Goal: Task Accomplishment & Management: Use online tool/utility

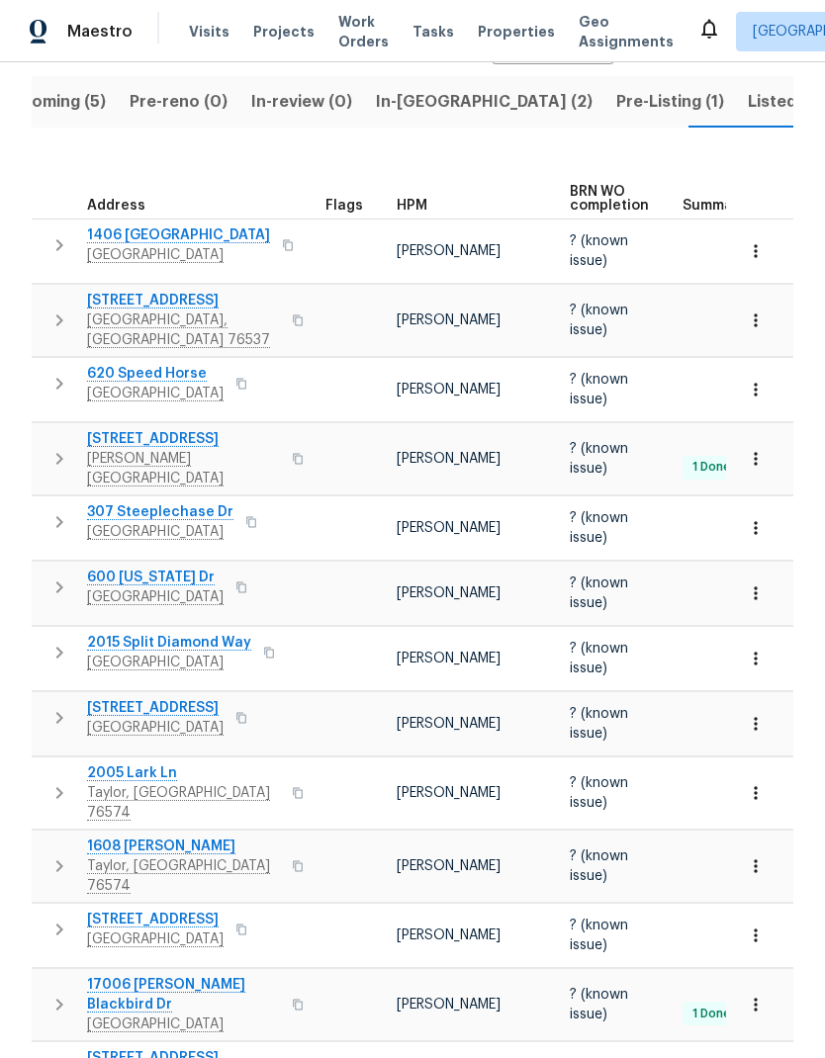
scroll to position [158, 0]
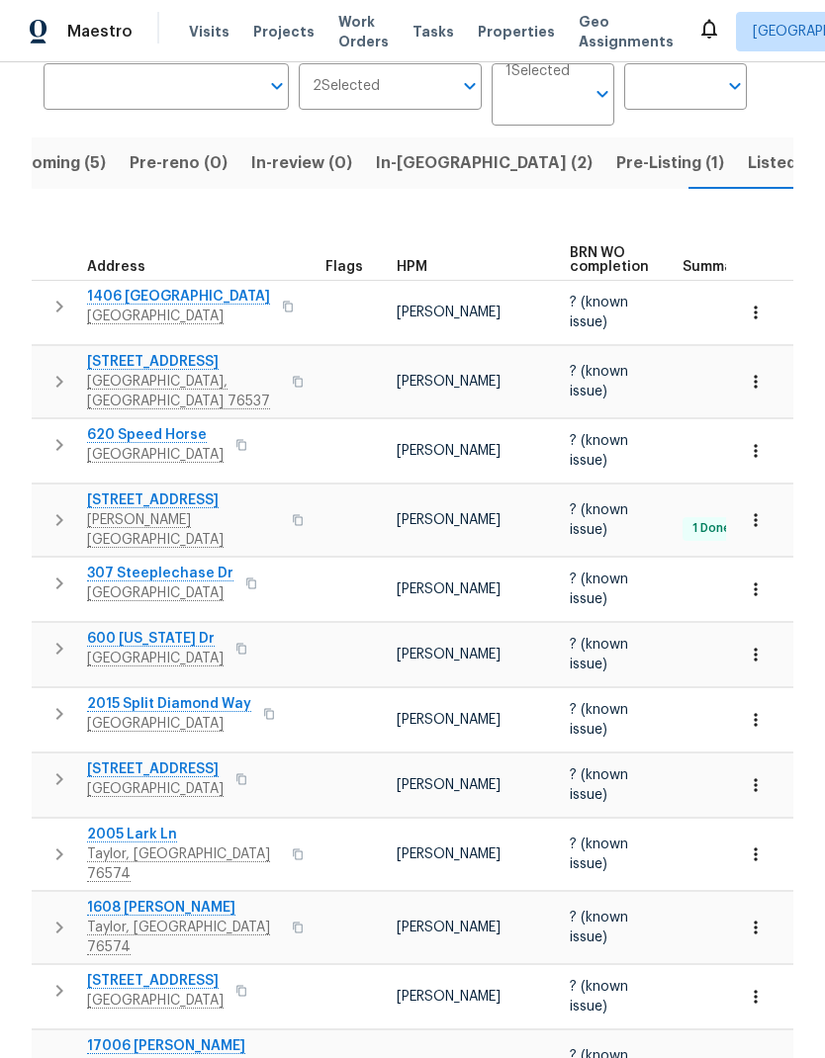
click at [748, 167] on span "Listed (20)" at bounding box center [791, 163] width 86 height 28
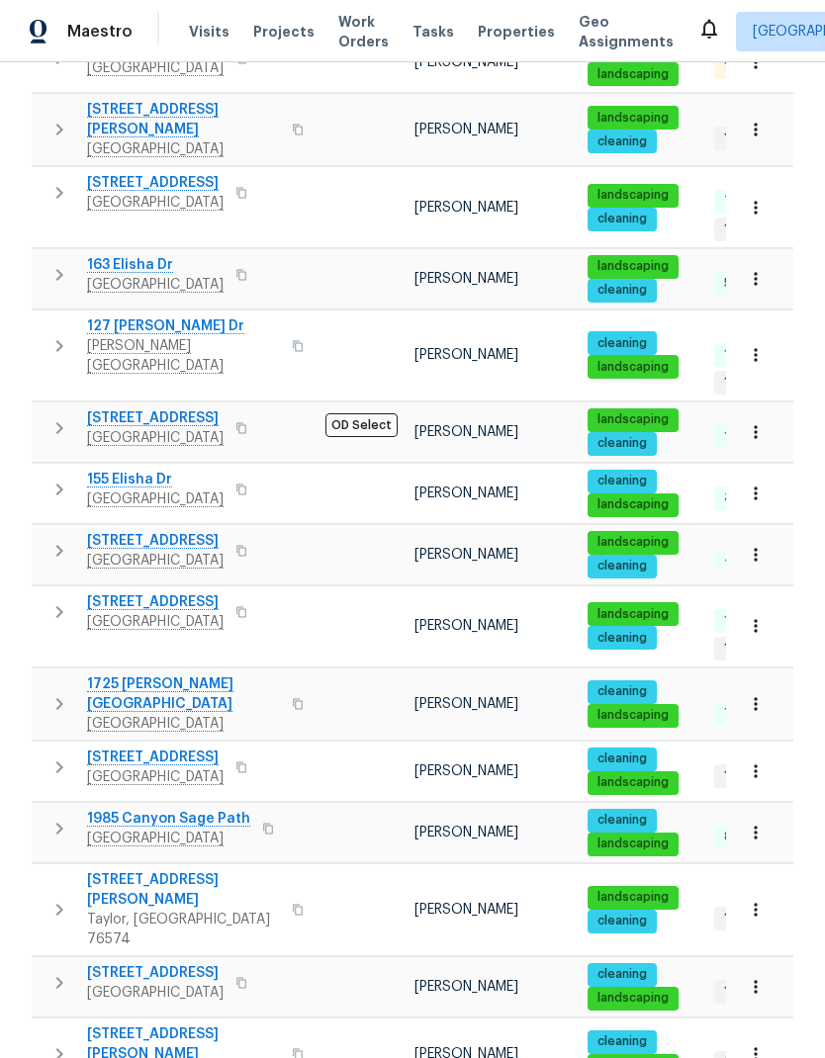
scroll to position [394, 0]
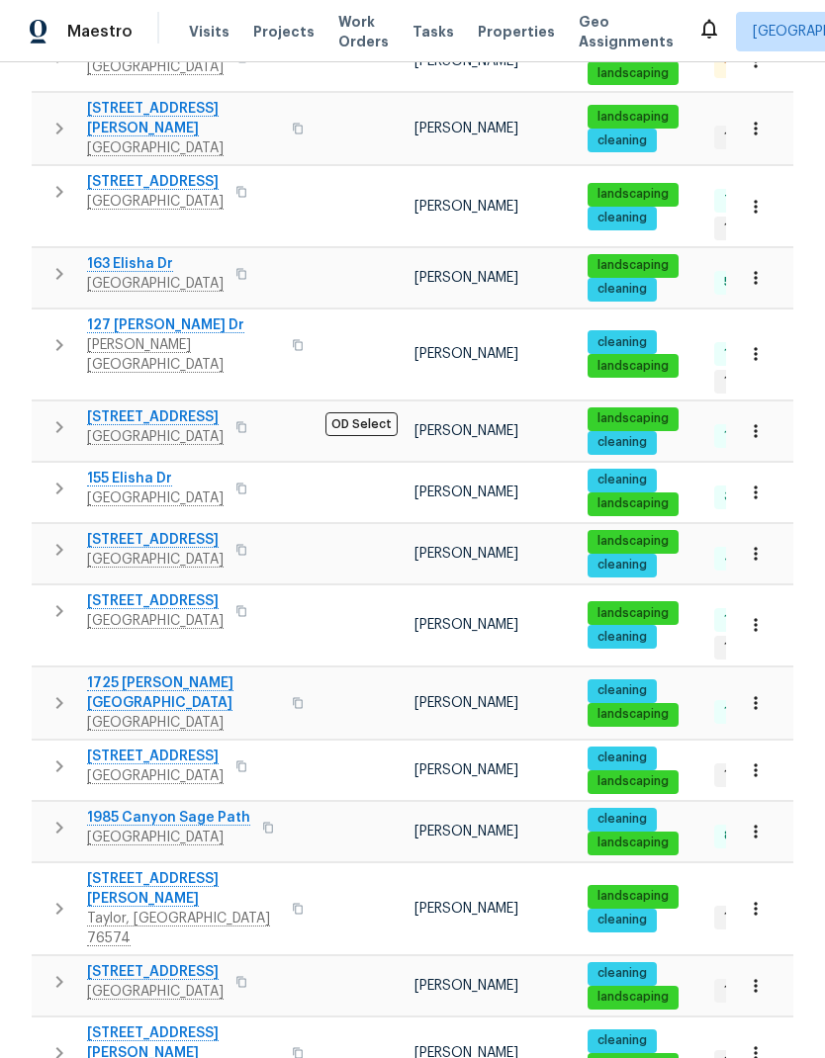
click at [170, 592] on span "[STREET_ADDRESS]" at bounding box center [155, 602] width 137 height 20
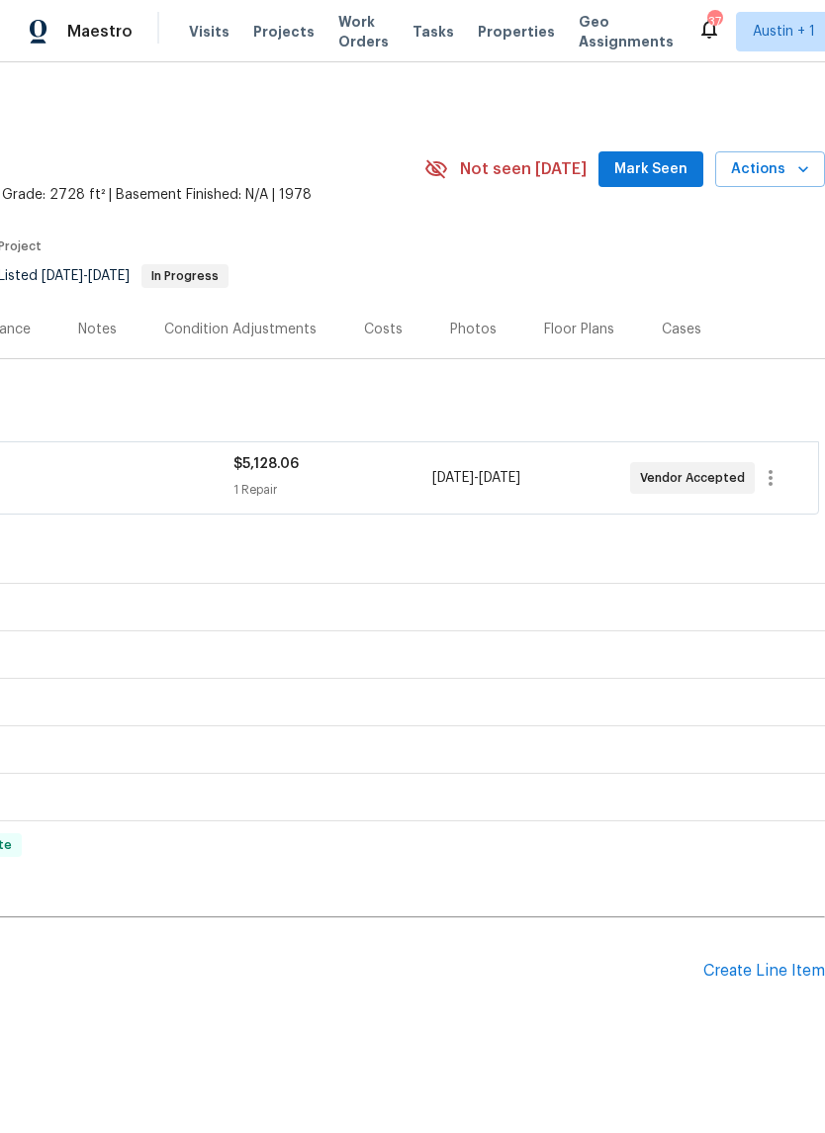
scroll to position [38, 0]
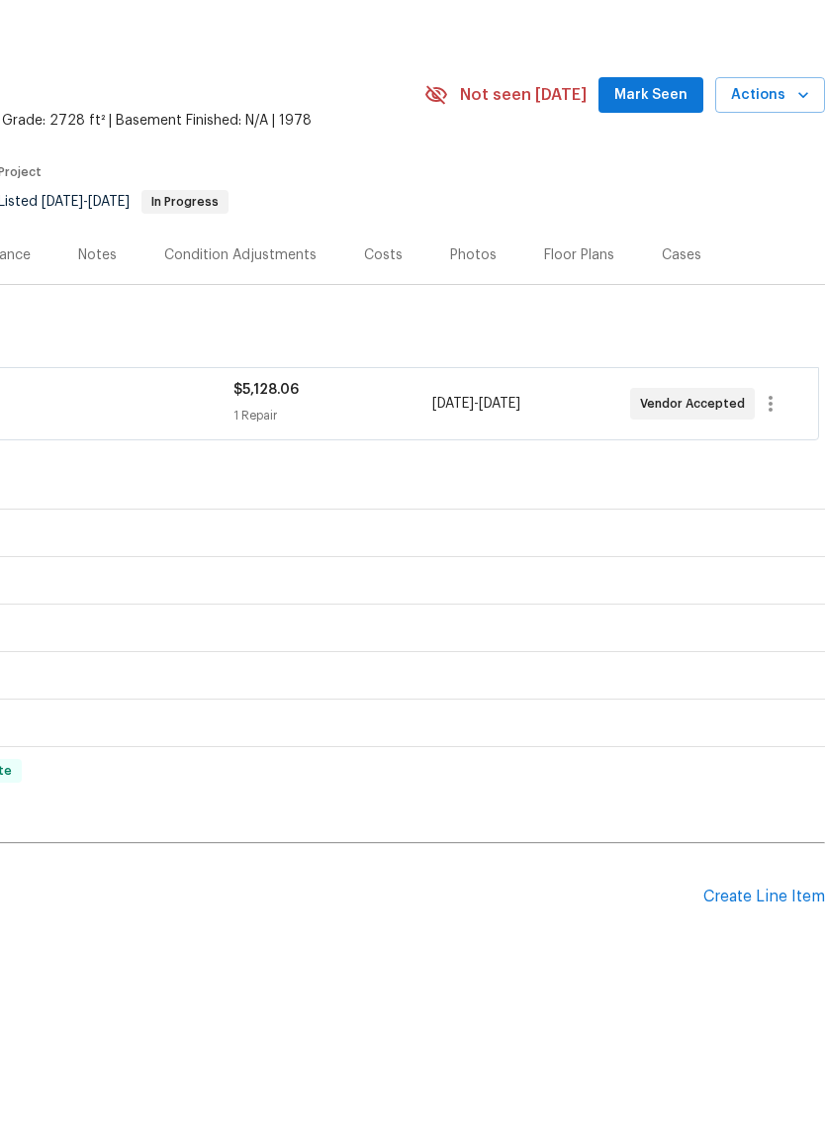
click at [765, 961] on div "Create Line Item" at bounding box center [764, 970] width 122 height 19
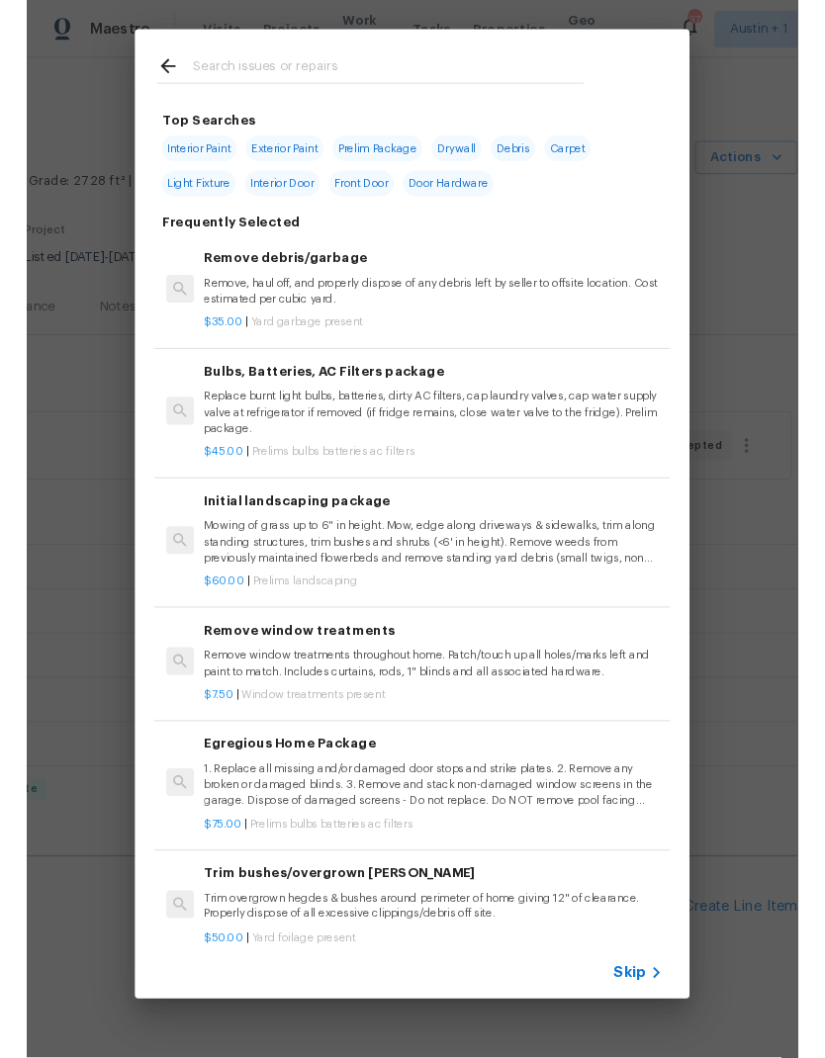
scroll to position [0, 0]
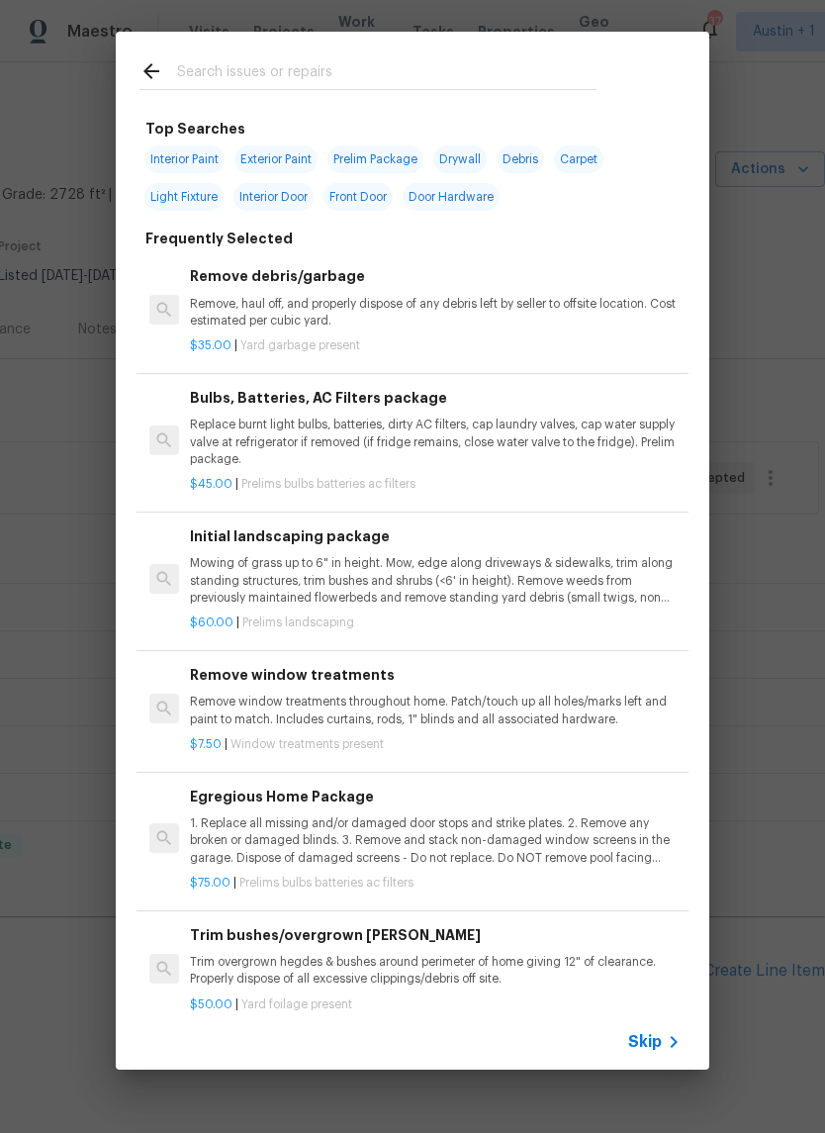
click at [294, 65] on input "text" at bounding box center [386, 74] width 419 height 30
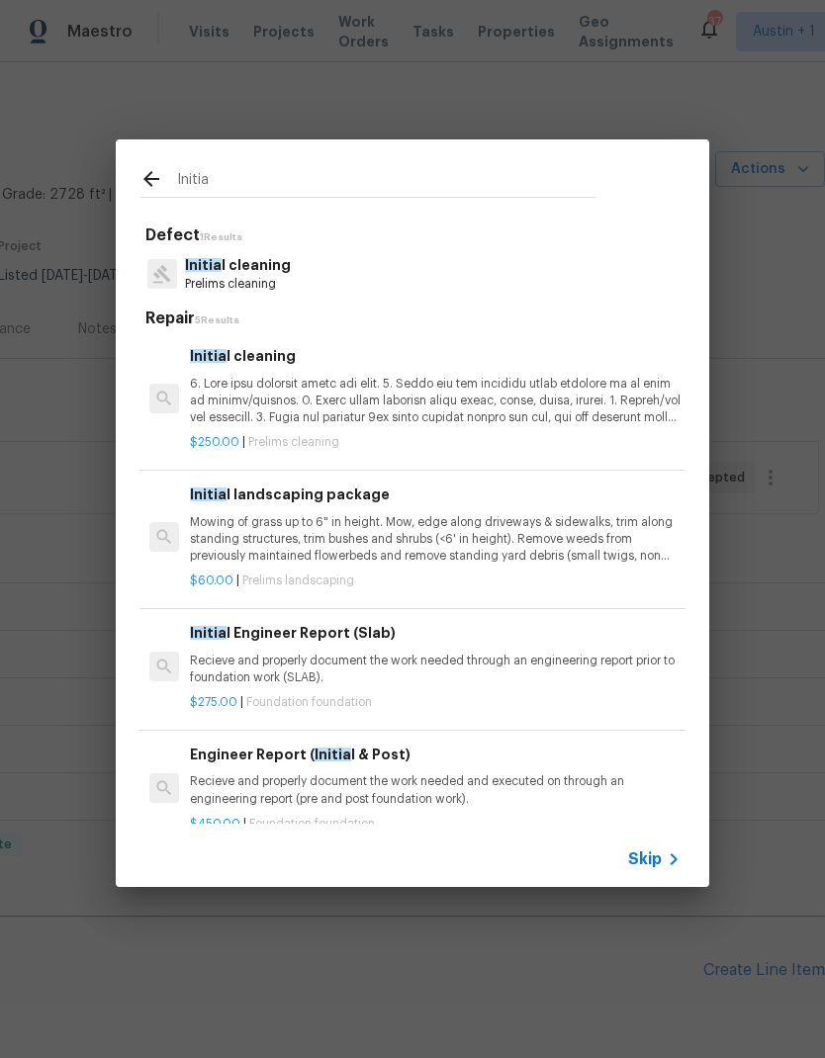
type input "Initia"
click at [322, 272] on div "Initia l cleaning Prelims cleaning" at bounding box center [412, 273] width 546 height 53
click at [267, 278] on p "Prelims cleaning" at bounding box center [238, 284] width 106 height 17
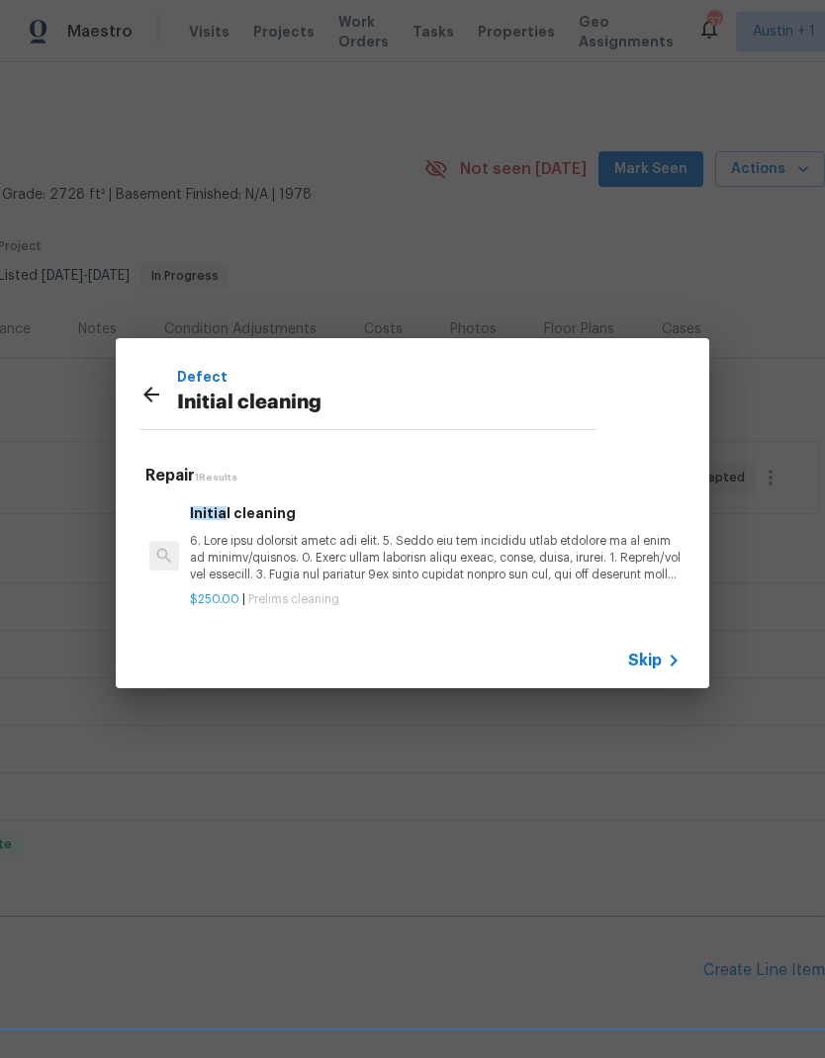
click at [297, 581] on p at bounding box center [435, 558] width 491 height 50
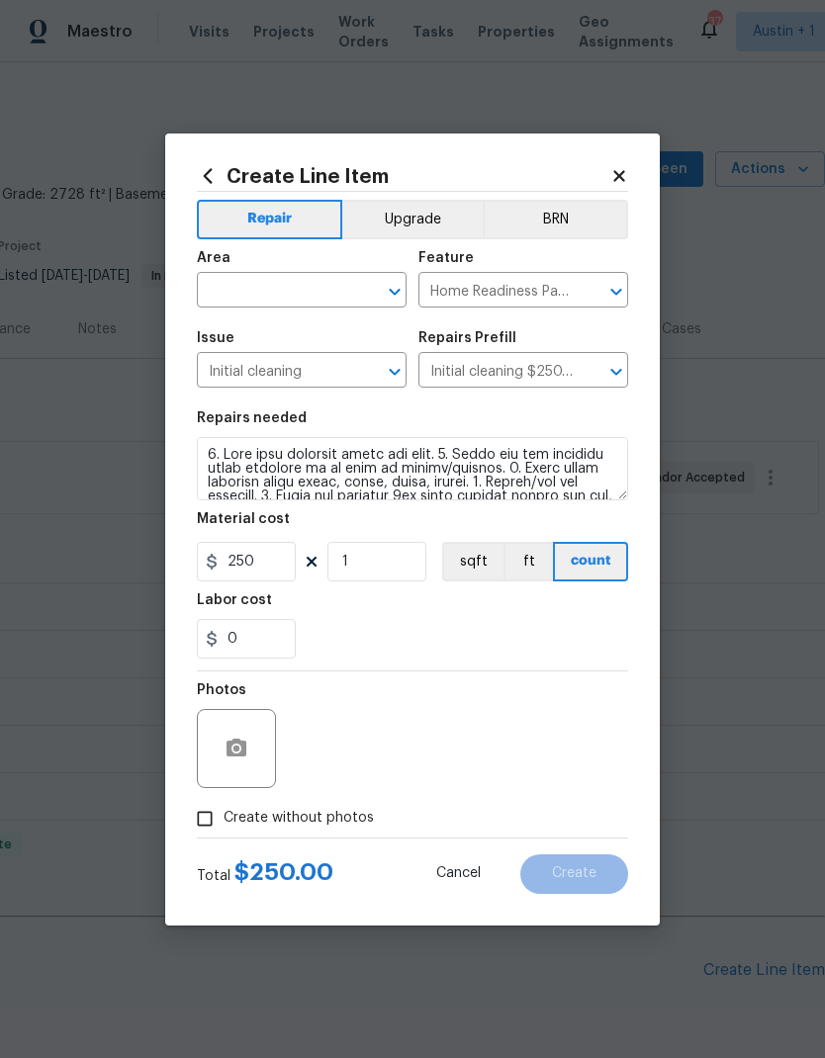
click at [309, 283] on input "text" at bounding box center [274, 292] width 154 height 31
click at [294, 375] on li "Interior Overall" at bounding box center [302, 368] width 210 height 33
type input "Interior Overall"
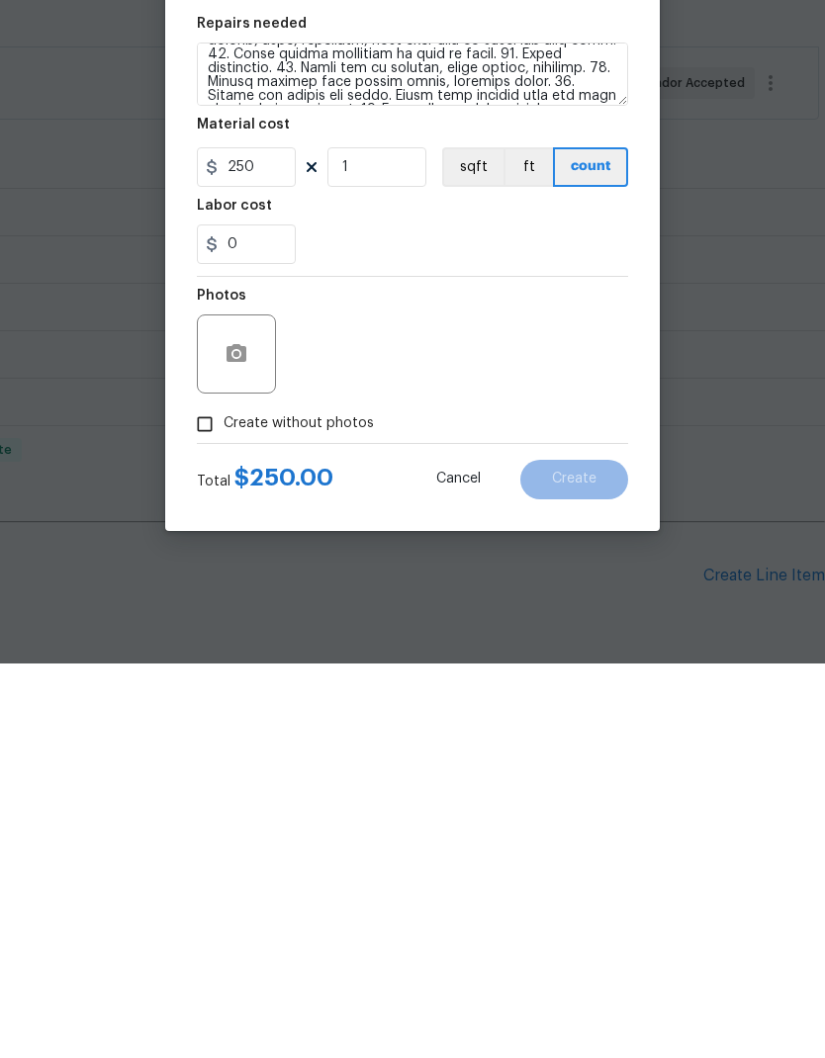
scroll to position [79, 0]
click at [222, 800] on input "Create without photos" at bounding box center [205, 819] width 38 height 38
checkbox input "true"
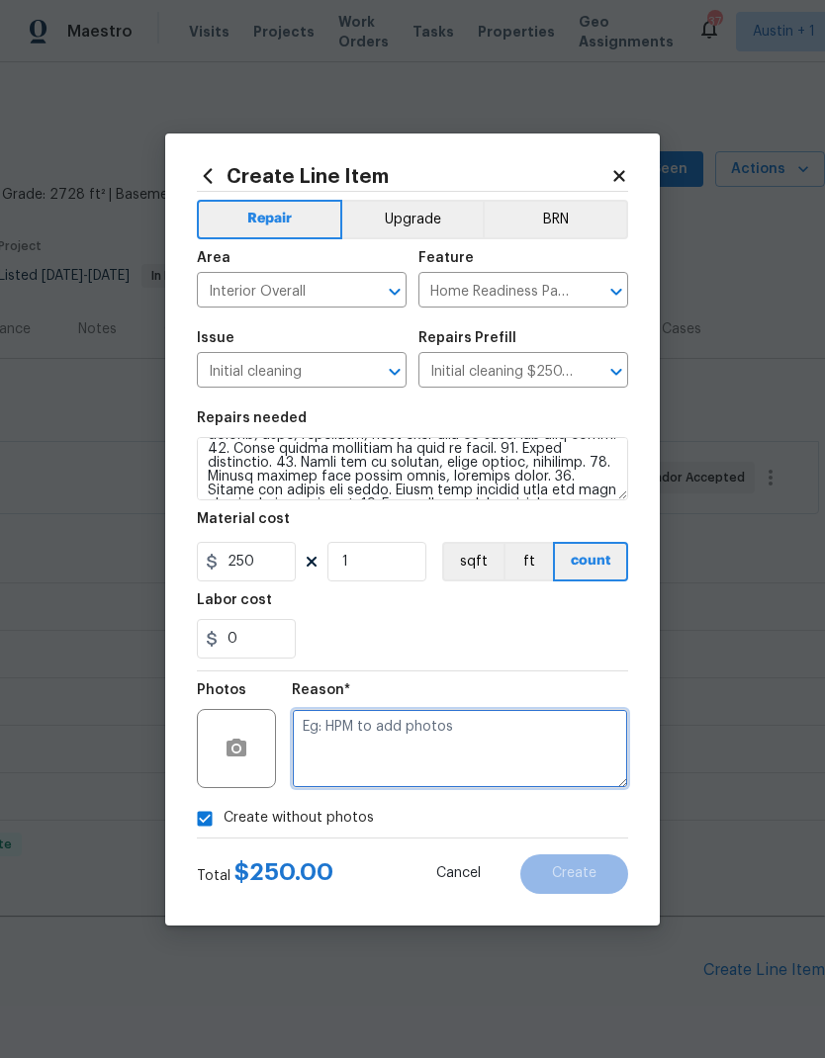
click at [398, 763] on textarea at bounding box center [460, 748] width 336 height 79
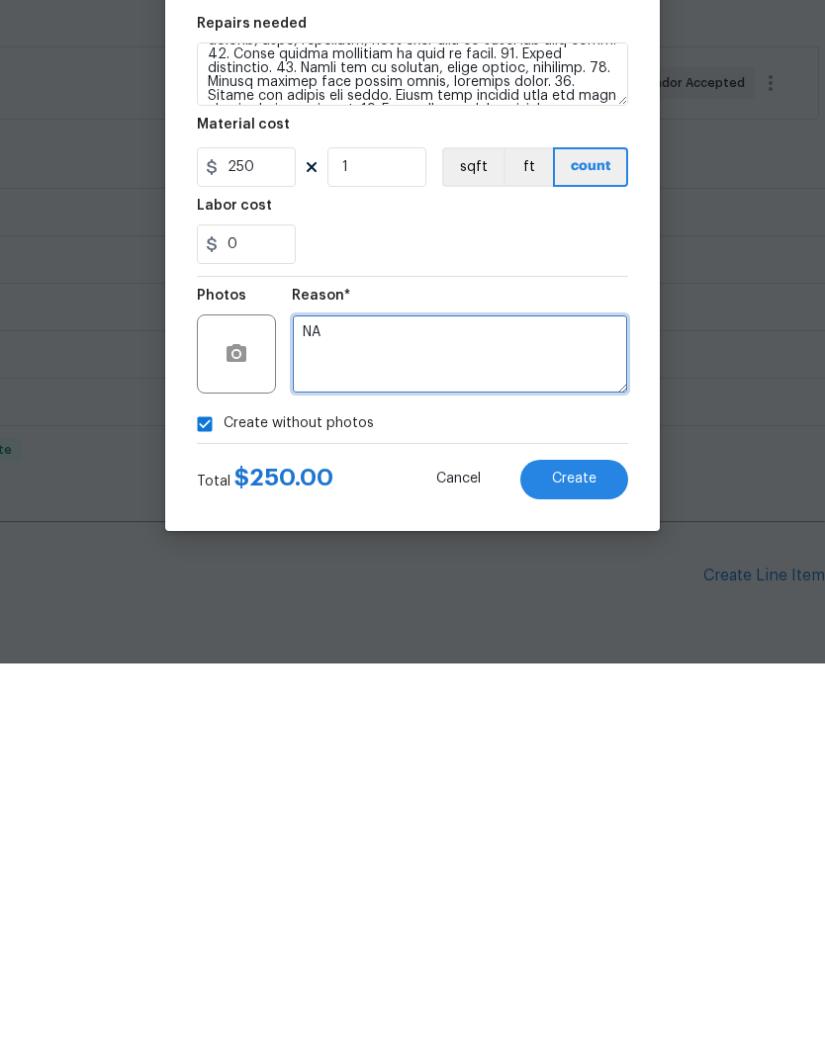
type textarea "NA"
click at [584, 867] on span "Create" at bounding box center [574, 874] width 45 height 15
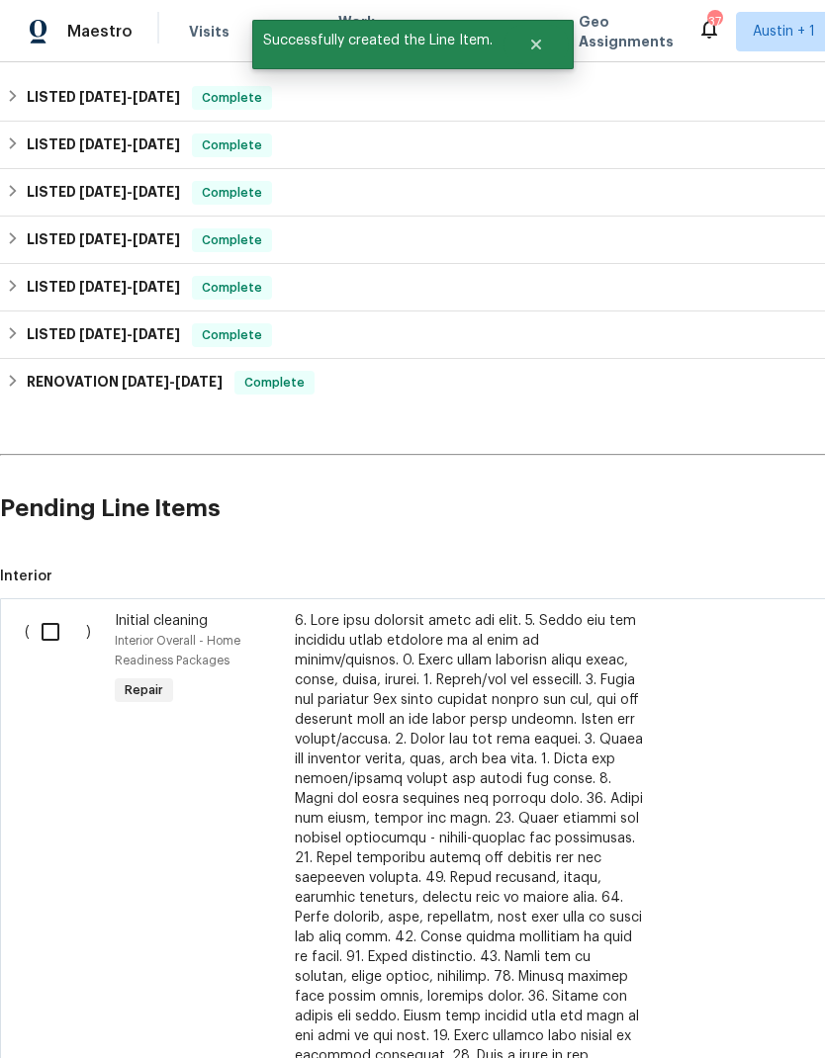
scroll to position [463, 0]
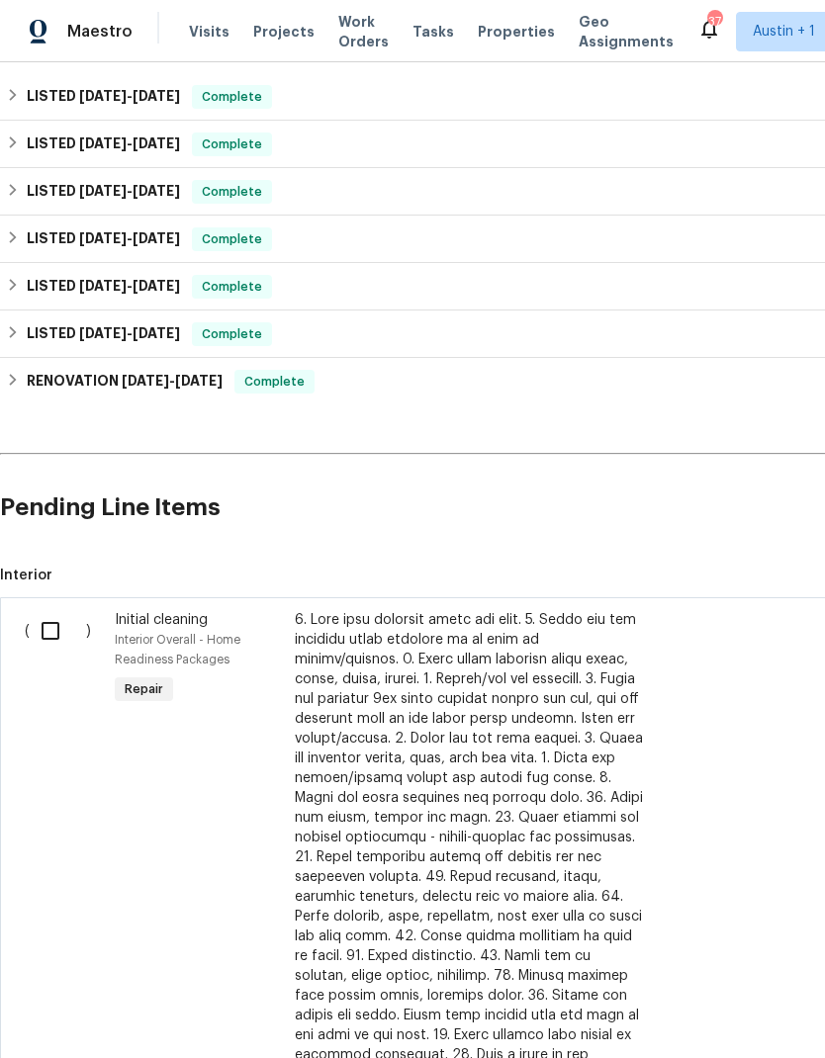
click at [51, 610] on input "checkbox" at bounding box center [58, 631] width 56 height 42
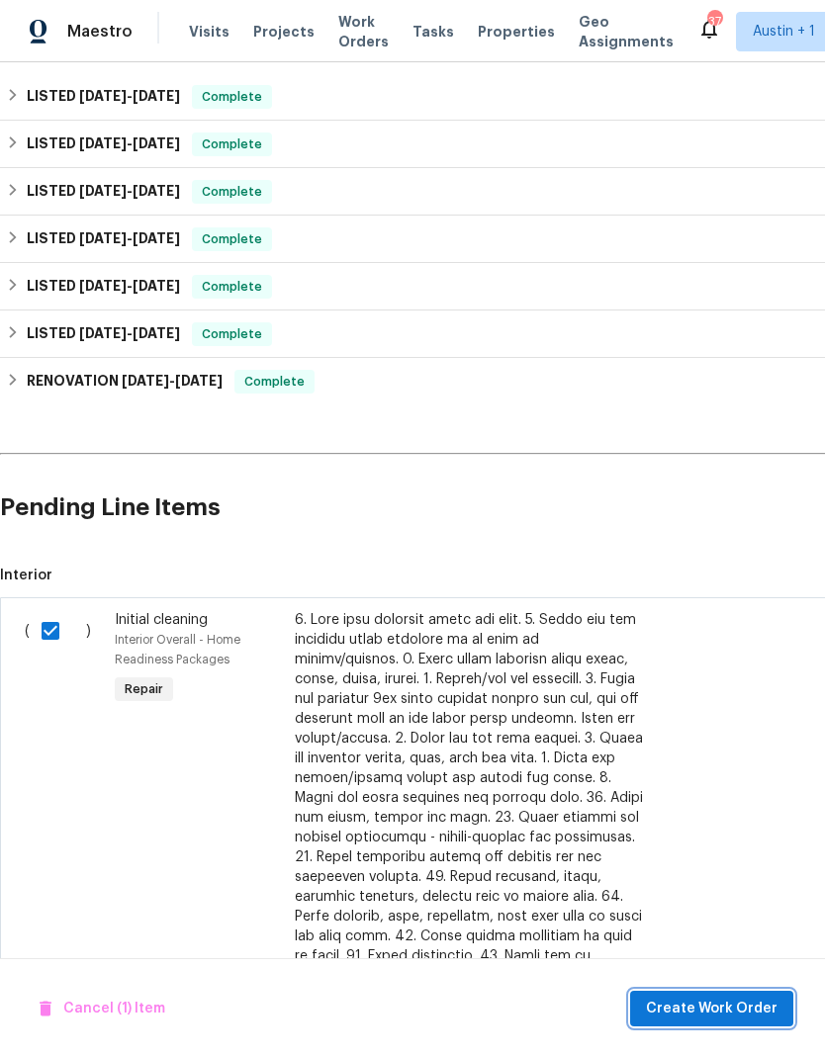
click at [725, 1012] on span "Create Work Order" at bounding box center [712, 1009] width 132 height 25
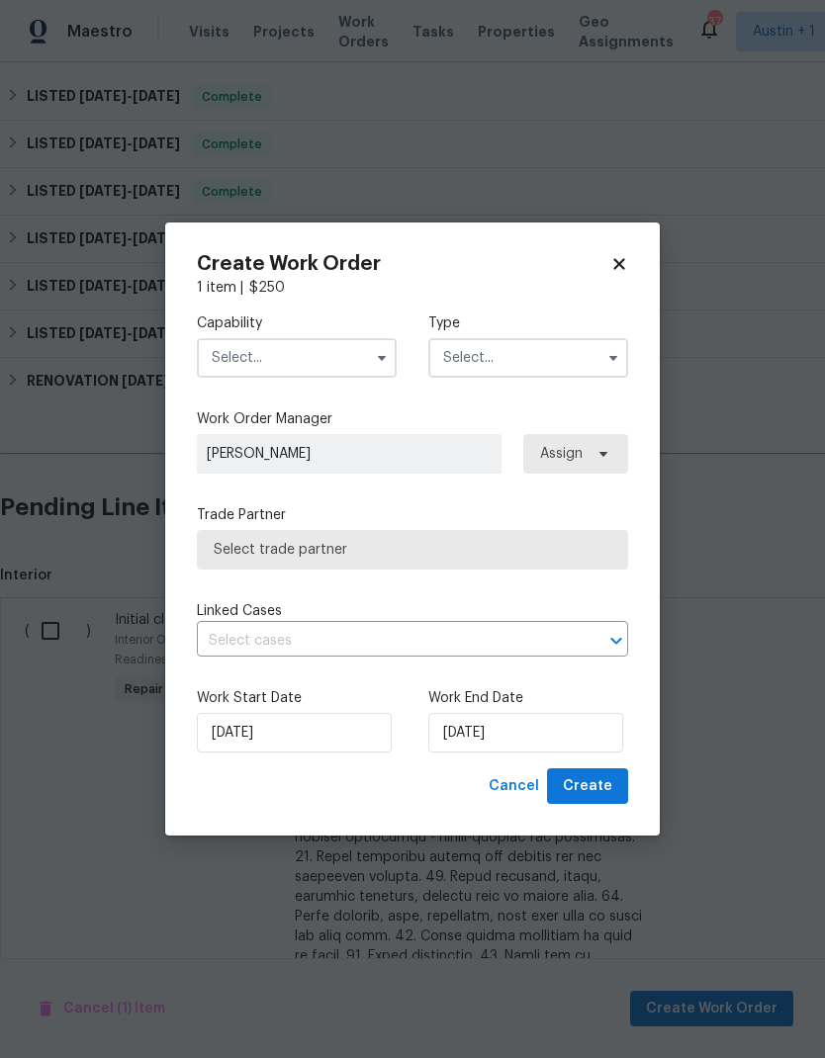
checkbox input "false"
click at [310, 368] on input "text" at bounding box center [297, 358] width 200 height 40
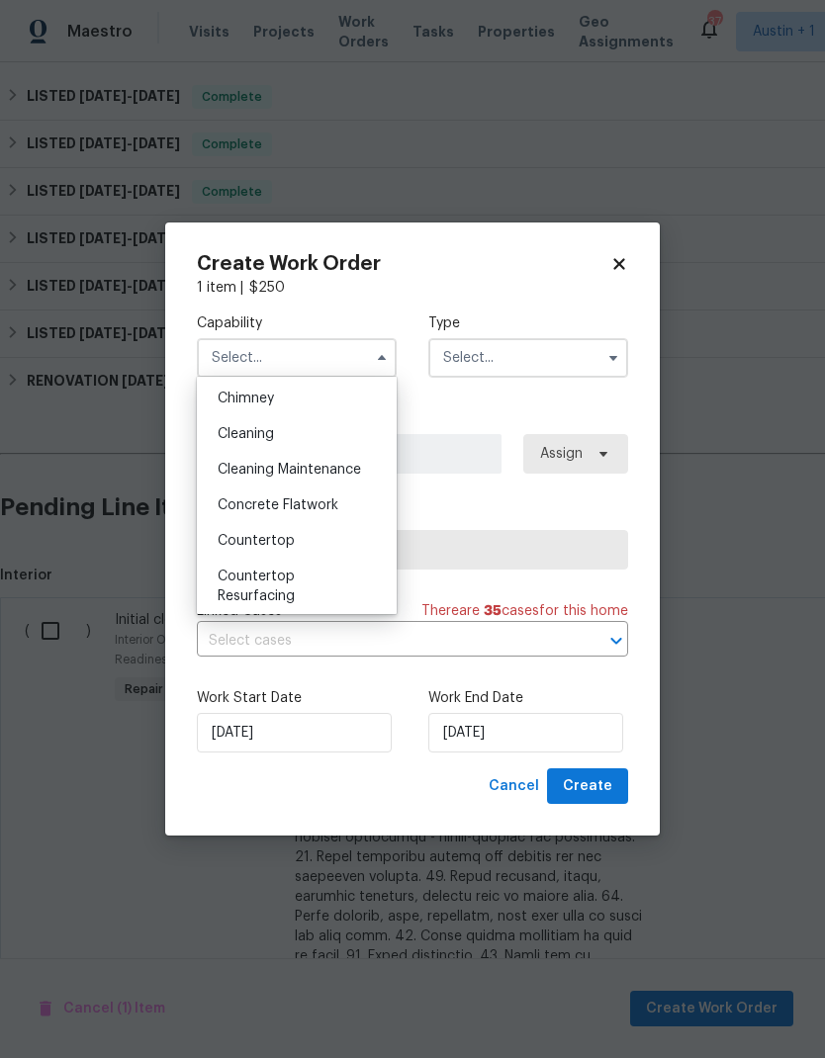
scroll to position [187, 0]
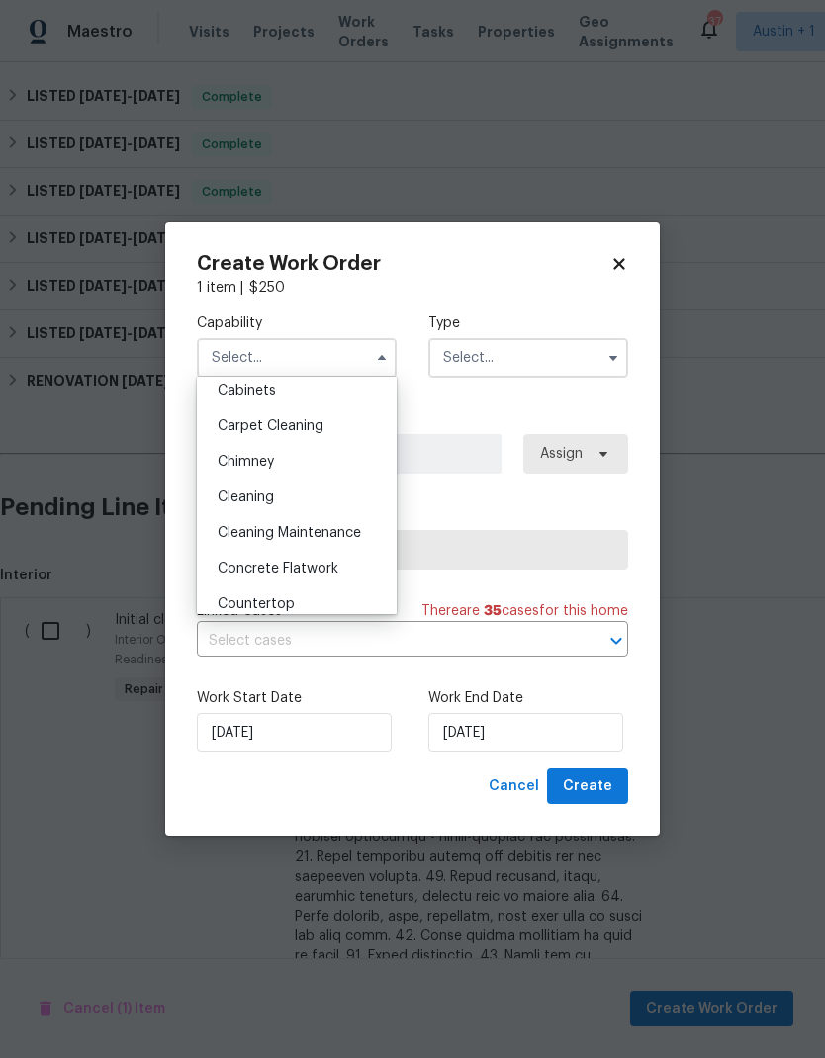
click at [327, 492] on div "Cleaning" at bounding box center [297, 498] width 190 height 36
type input "Cleaning"
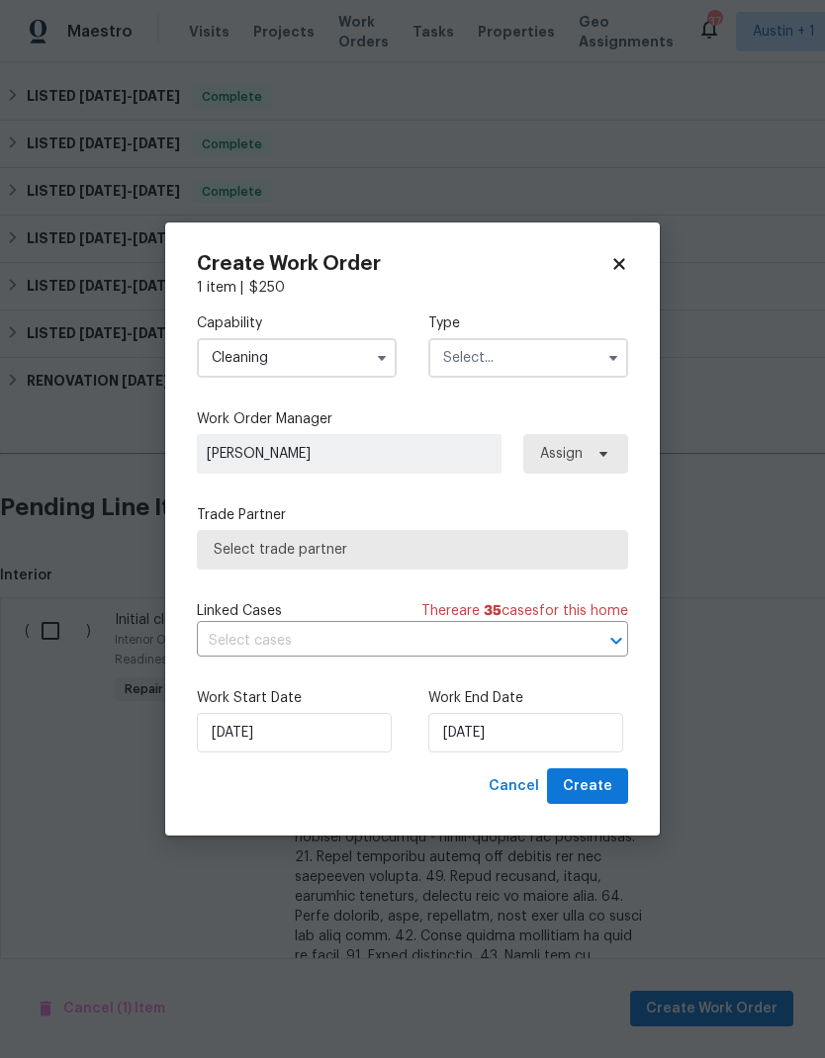
click at [539, 360] on input "text" at bounding box center [528, 358] width 200 height 40
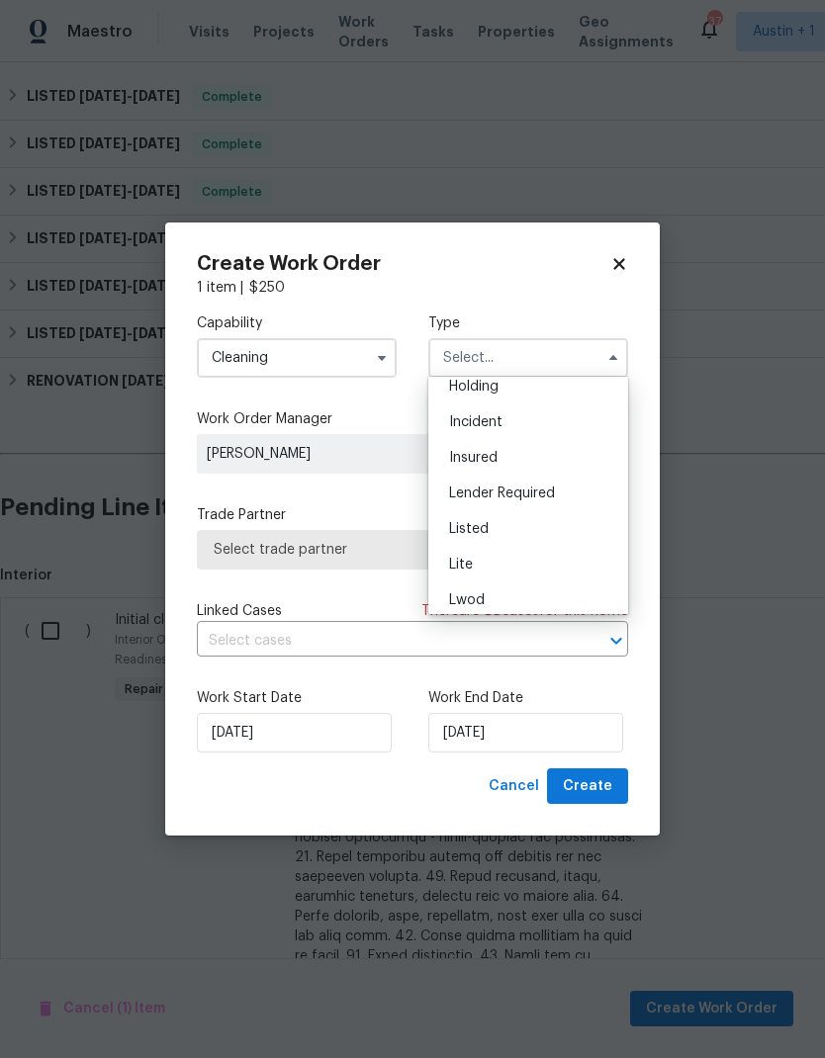
scroll to position [129, 0]
click at [551, 488] on div "Listed" at bounding box center [528, 485] width 190 height 36
type input "Listed"
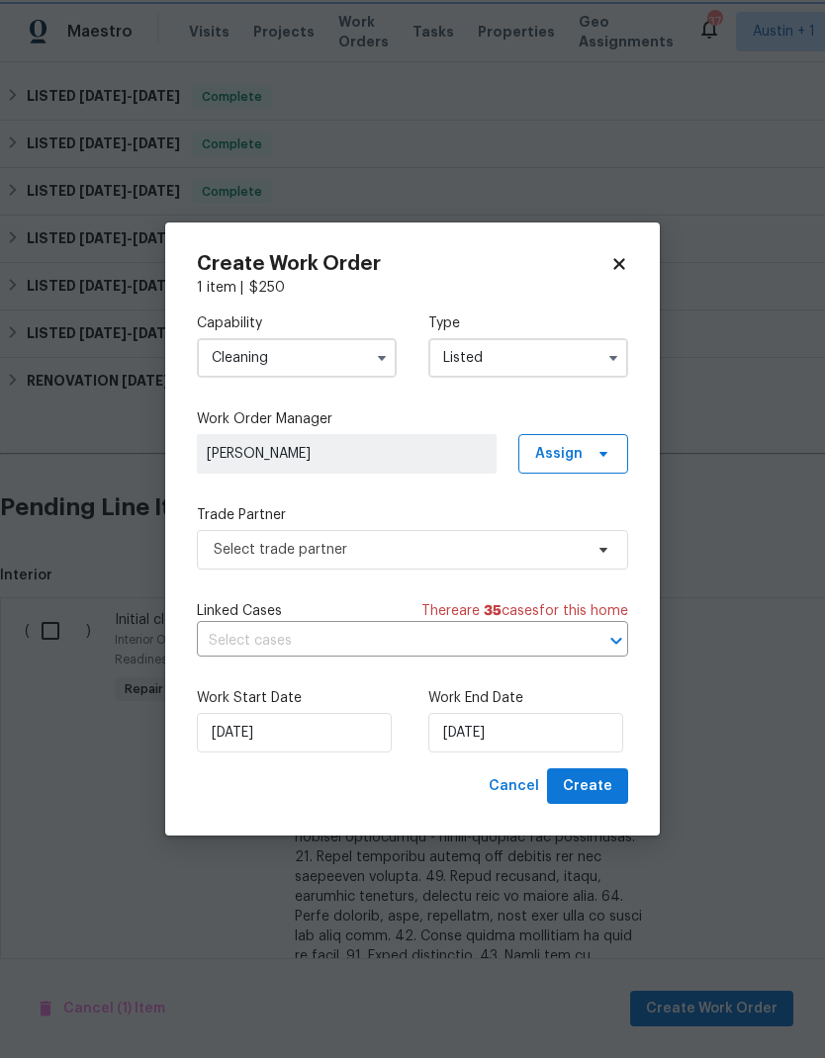
scroll to position [0, 0]
click at [583, 459] on span "Assign" at bounding box center [573, 454] width 110 height 40
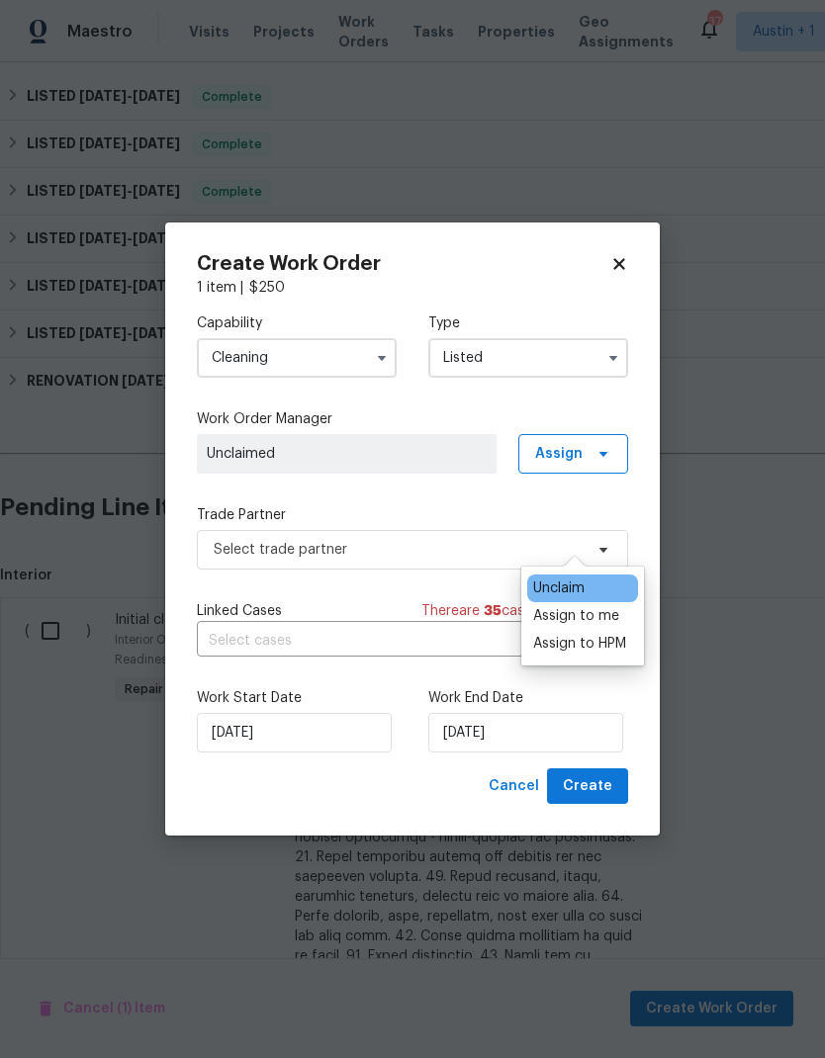
click at [607, 606] on div "Assign to me" at bounding box center [576, 616] width 86 height 20
click at [595, 606] on div "Assign to me" at bounding box center [576, 616] width 86 height 20
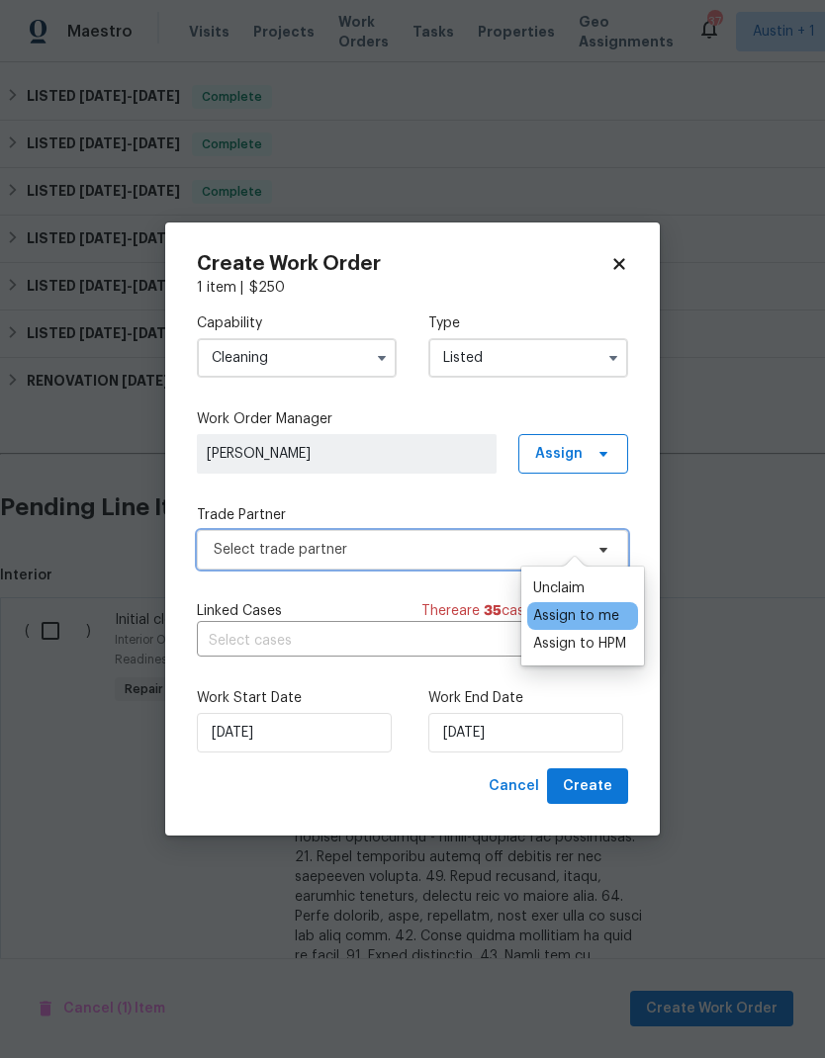
click at [410, 546] on span "Select trade partner" at bounding box center [398, 550] width 369 height 20
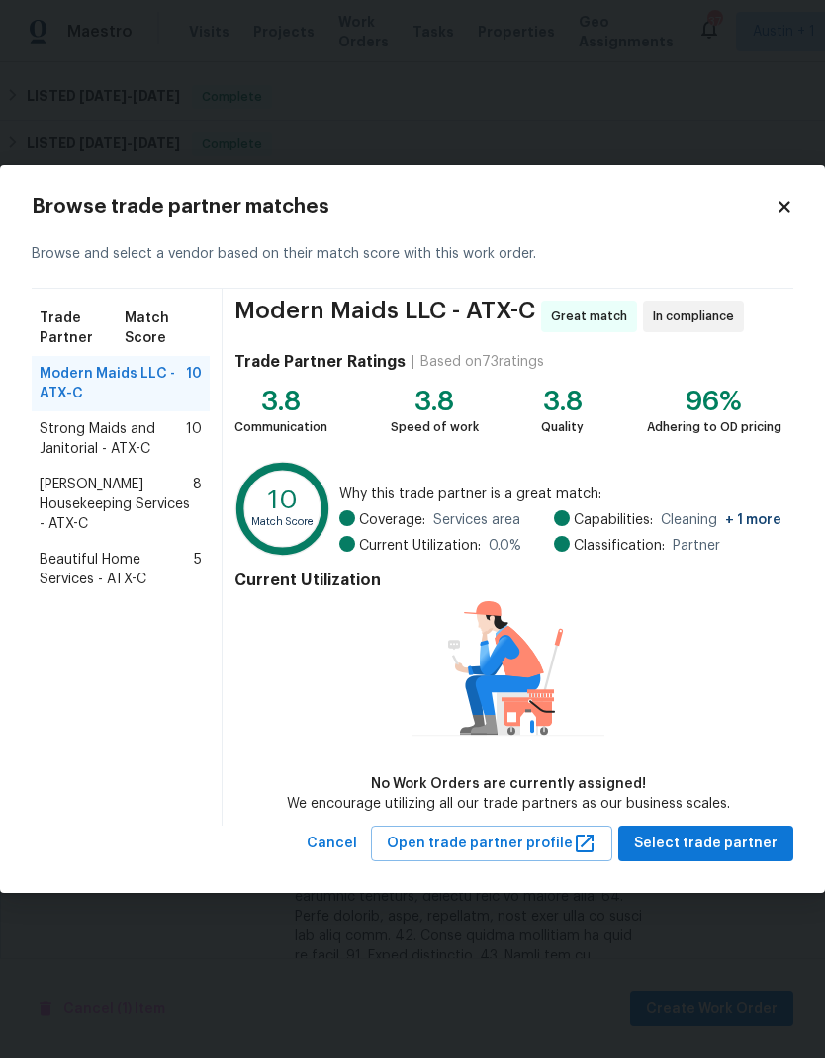
click at [160, 498] on span "Arelis Housekeeping Services - ATX-C" at bounding box center [116, 504] width 153 height 59
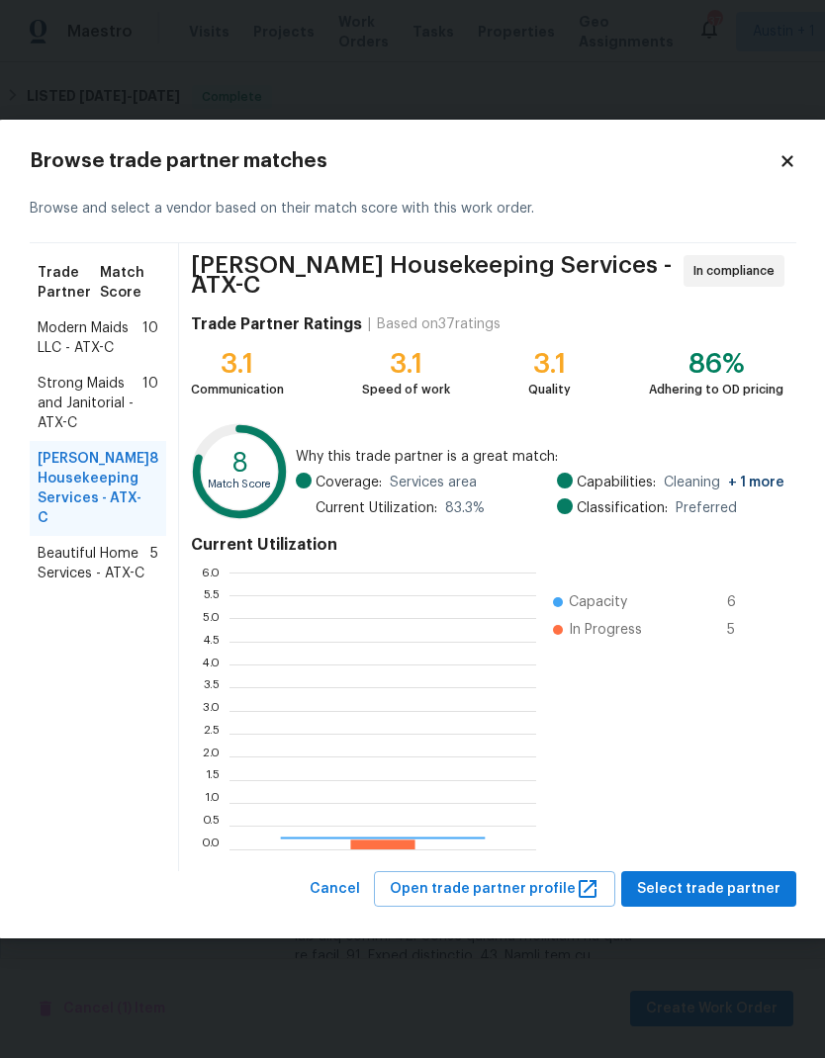
scroll to position [277, 307]
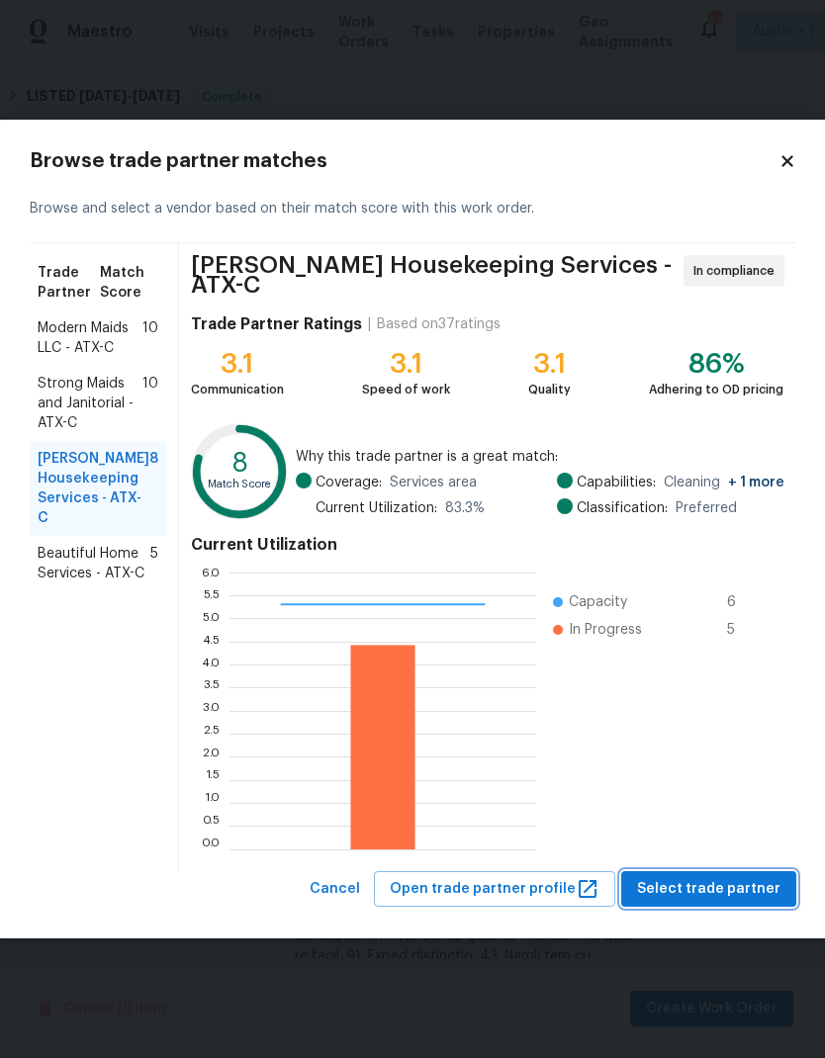
click at [734, 888] on span "Select trade partner" at bounding box center [708, 889] width 143 height 25
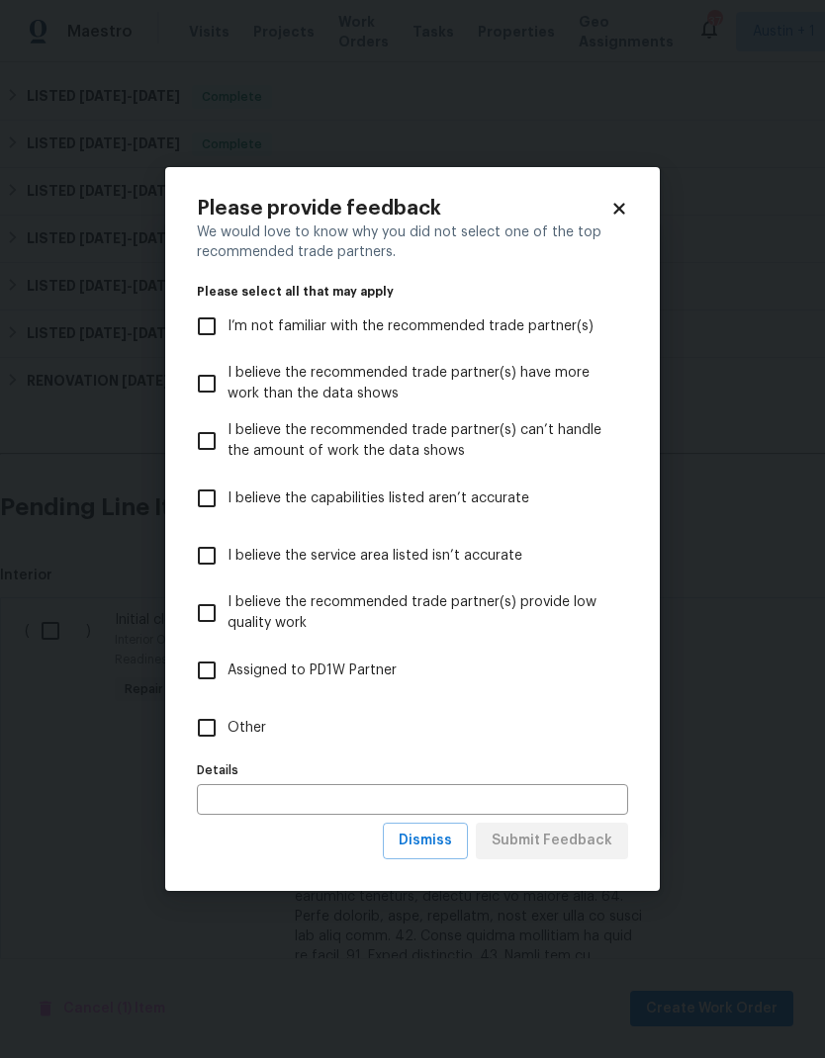
click at [226, 725] on input "Other" at bounding box center [207, 728] width 42 height 42
checkbox input "true"
click at [579, 860] on button "Submit Feedback" at bounding box center [552, 841] width 152 height 37
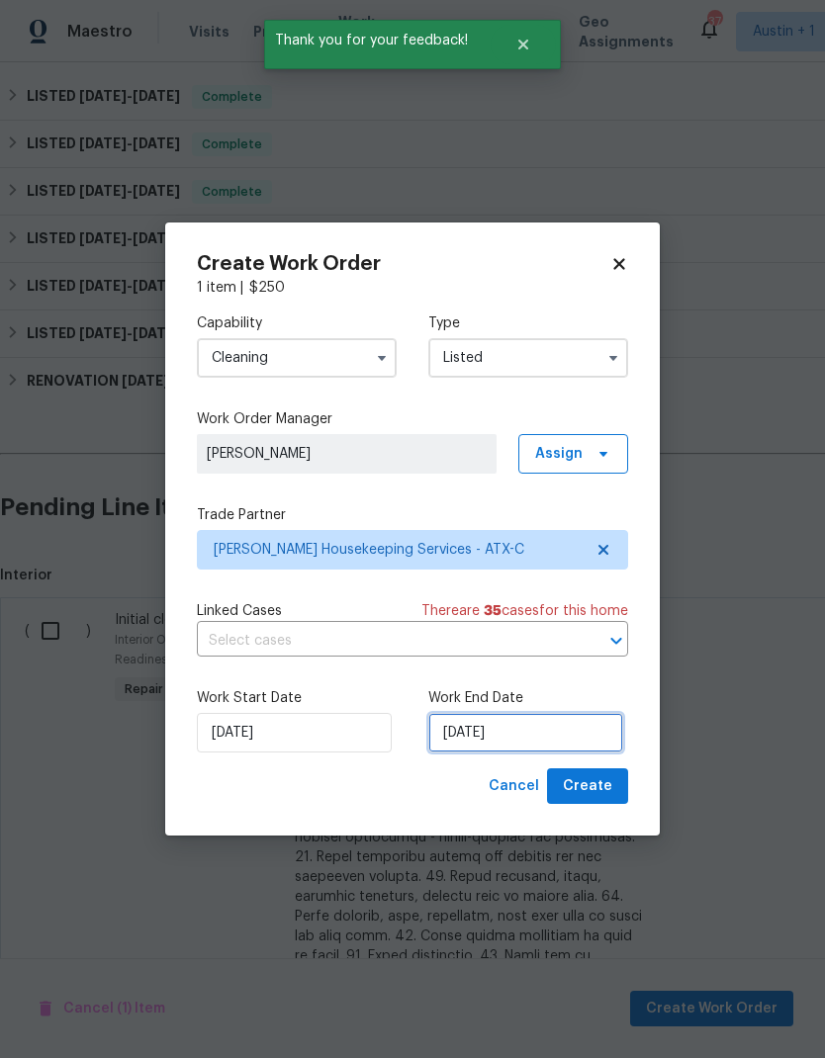
click at [524, 736] on input "8/28/2025" at bounding box center [525, 733] width 195 height 40
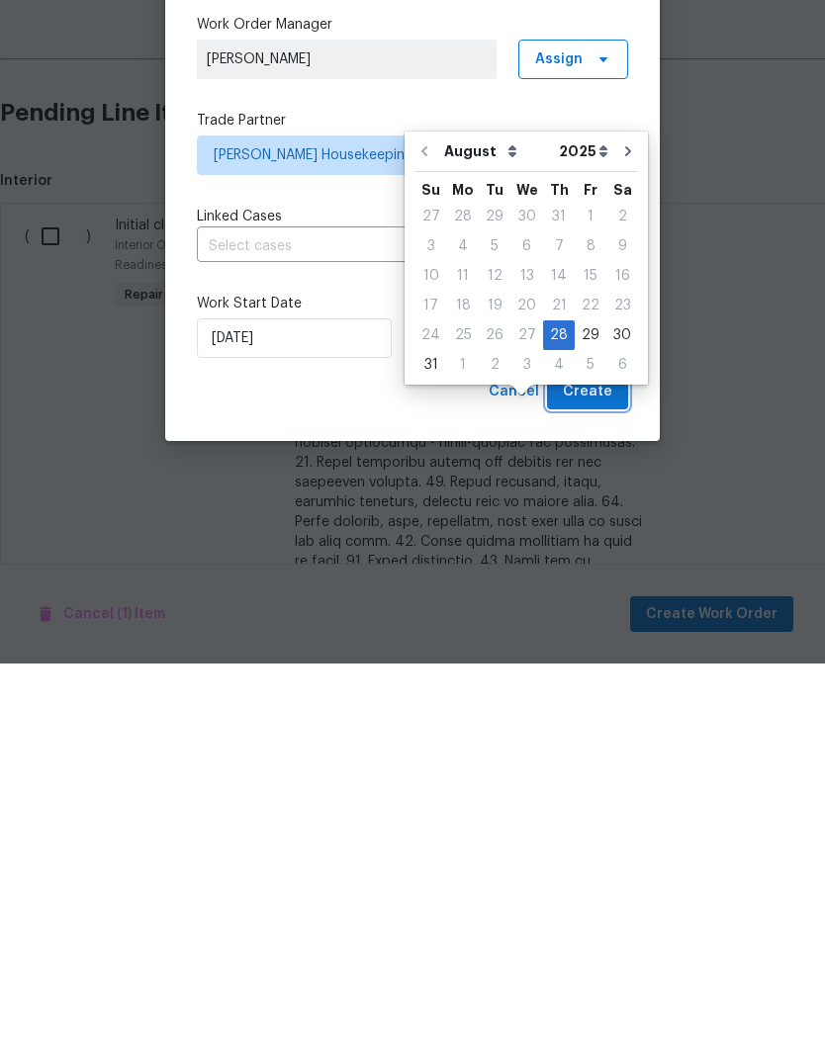
click at [605, 775] on span "Create" at bounding box center [587, 787] width 49 height 25
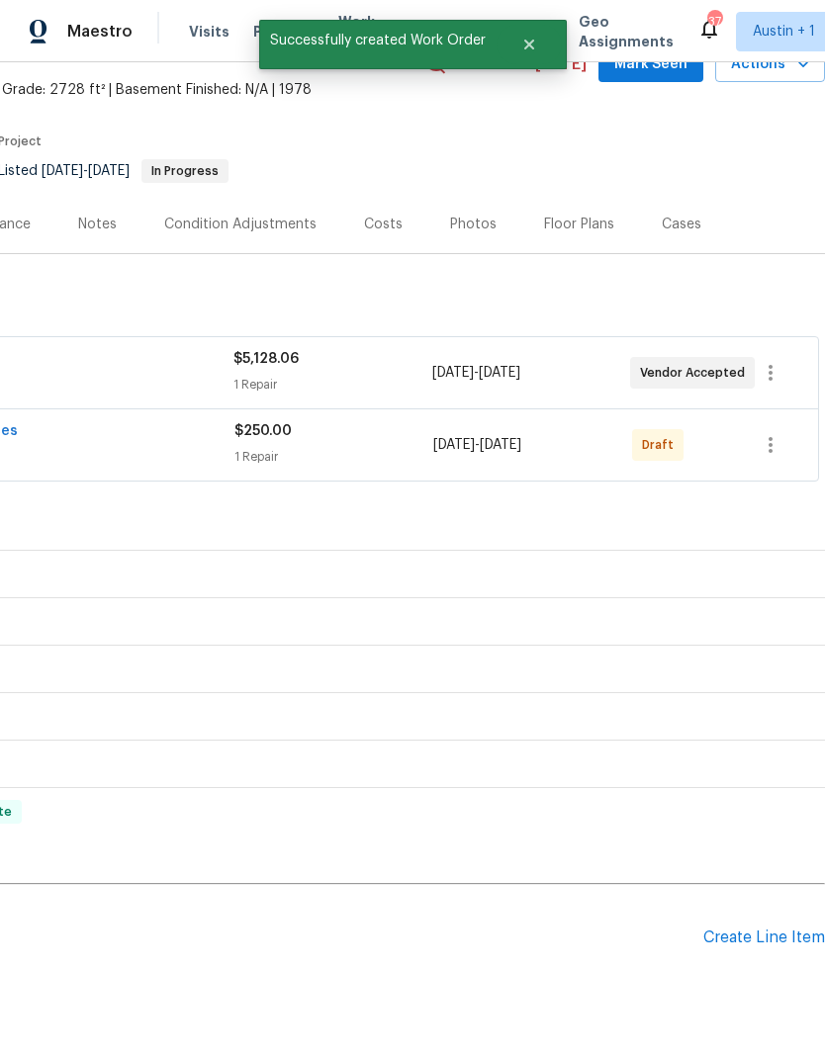
scroll to position [105, 293]
click at [779, 433] on icon "button" at bounding box center [771, 445] width 24 height 24
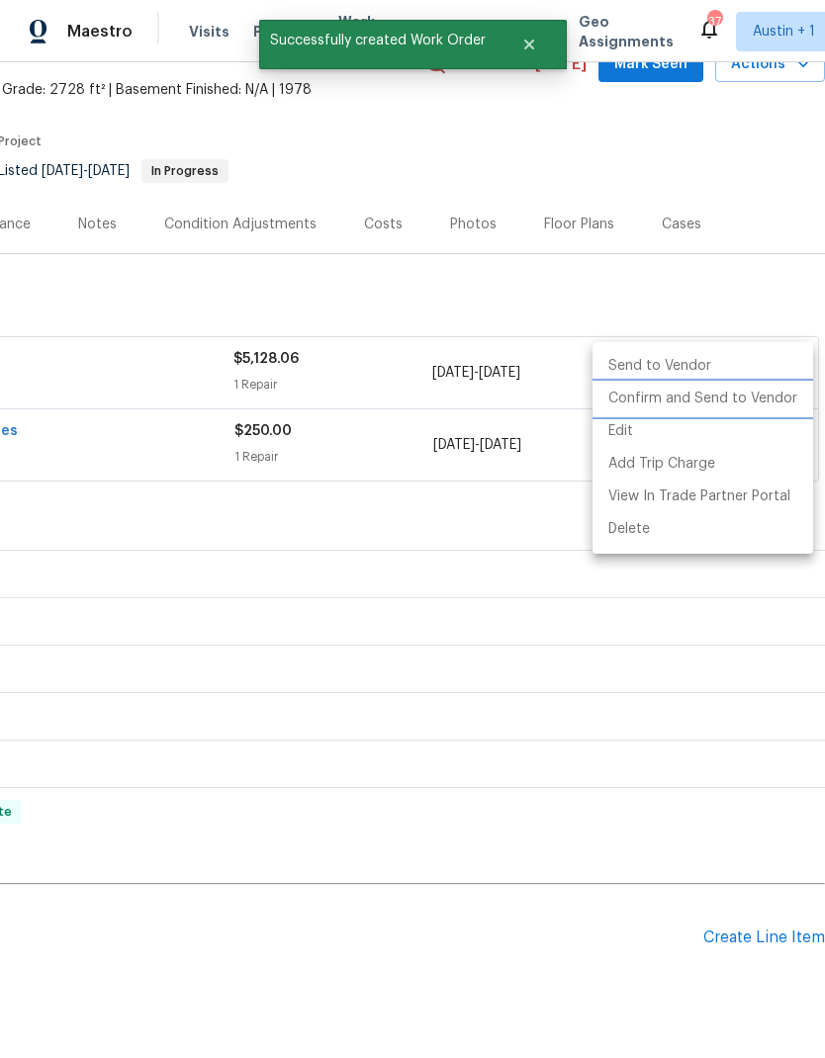
click at [731, 403] on li "Confirm and Send to Vendor" at bounding box center [703, 399] width 221 height 33
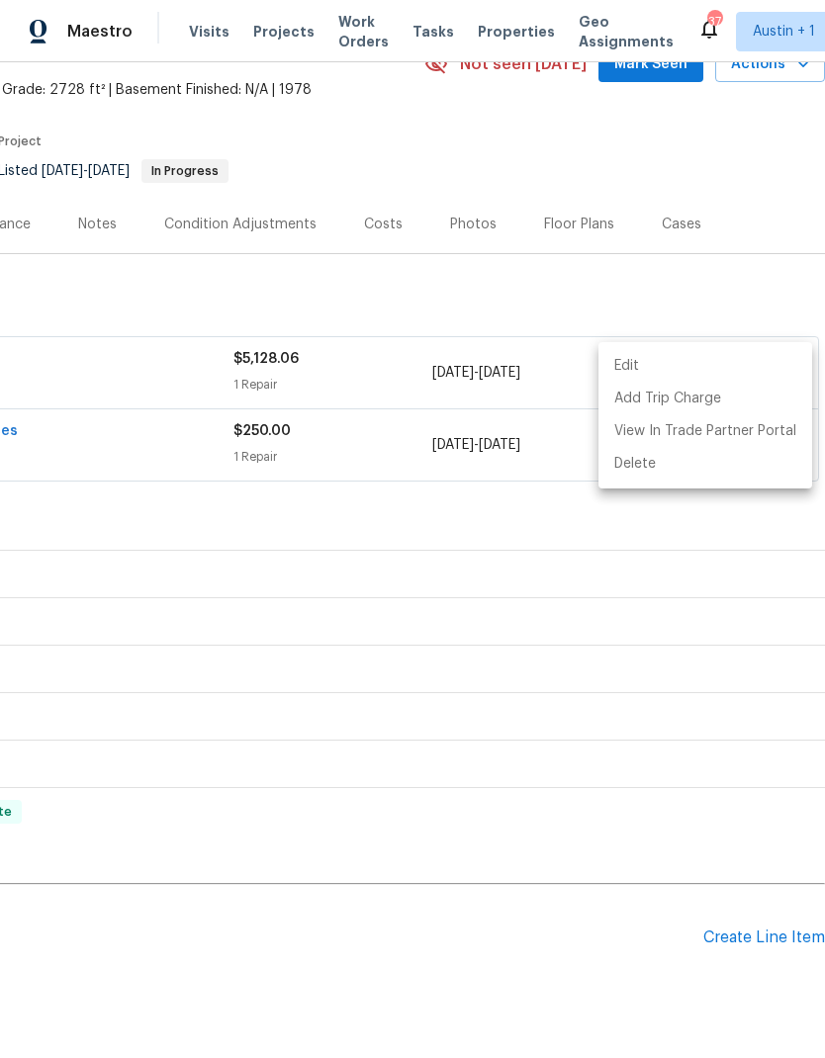
click at [137, 287] on div at bounding box center [412, 529] width 825 height 1058
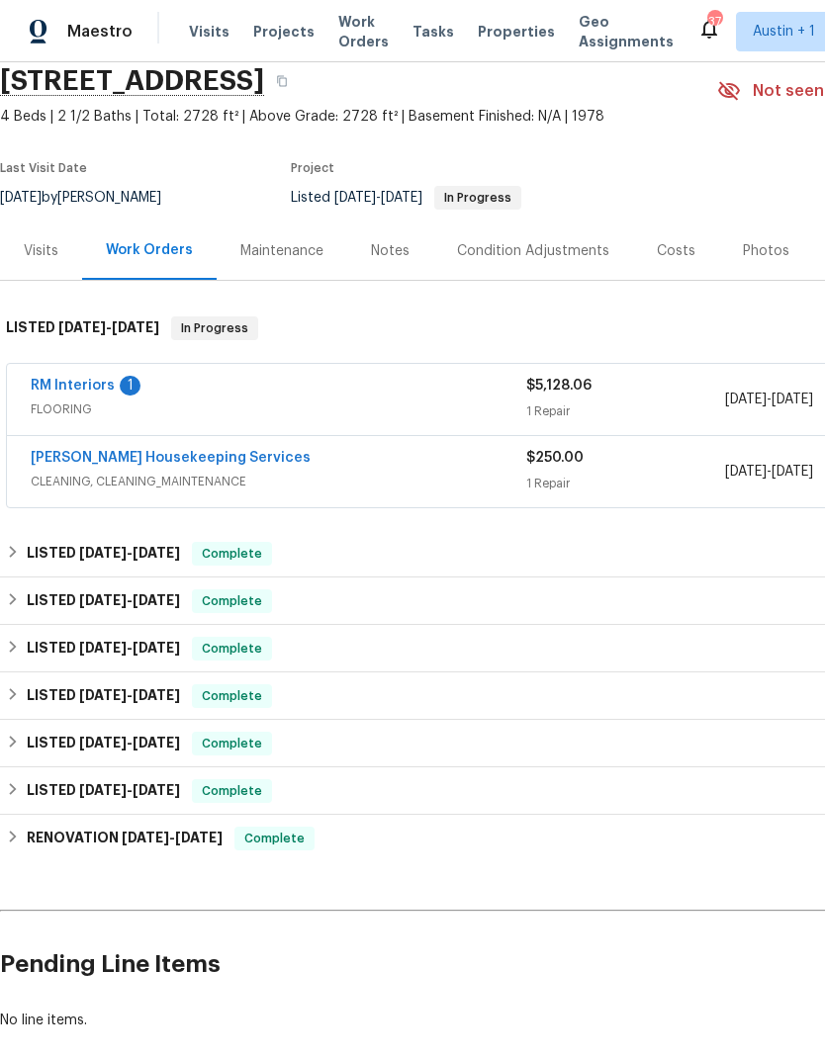
scroll to position [78, 0]
click at [92, 379] on link "RM Interiors" at bounding box center [73, 386] width 84 height 14
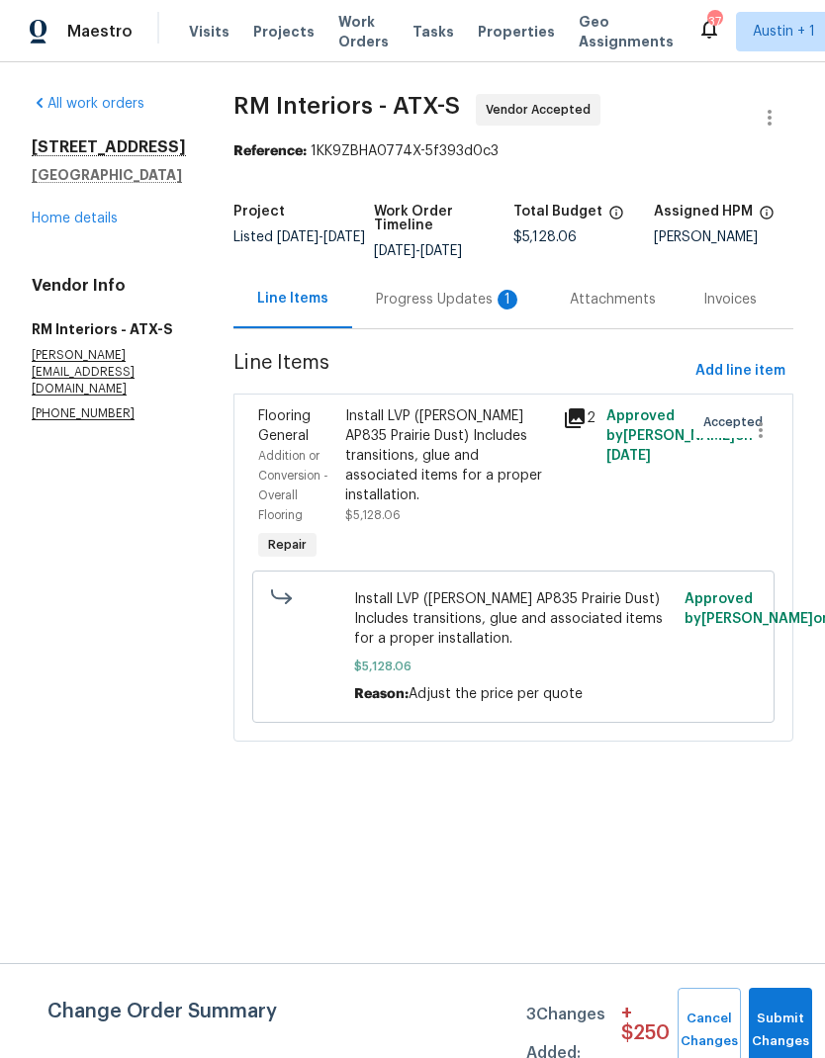
click at [535, 309] on div "Progress Updates 1" at bounding box center [449, 299] width 194 height 58
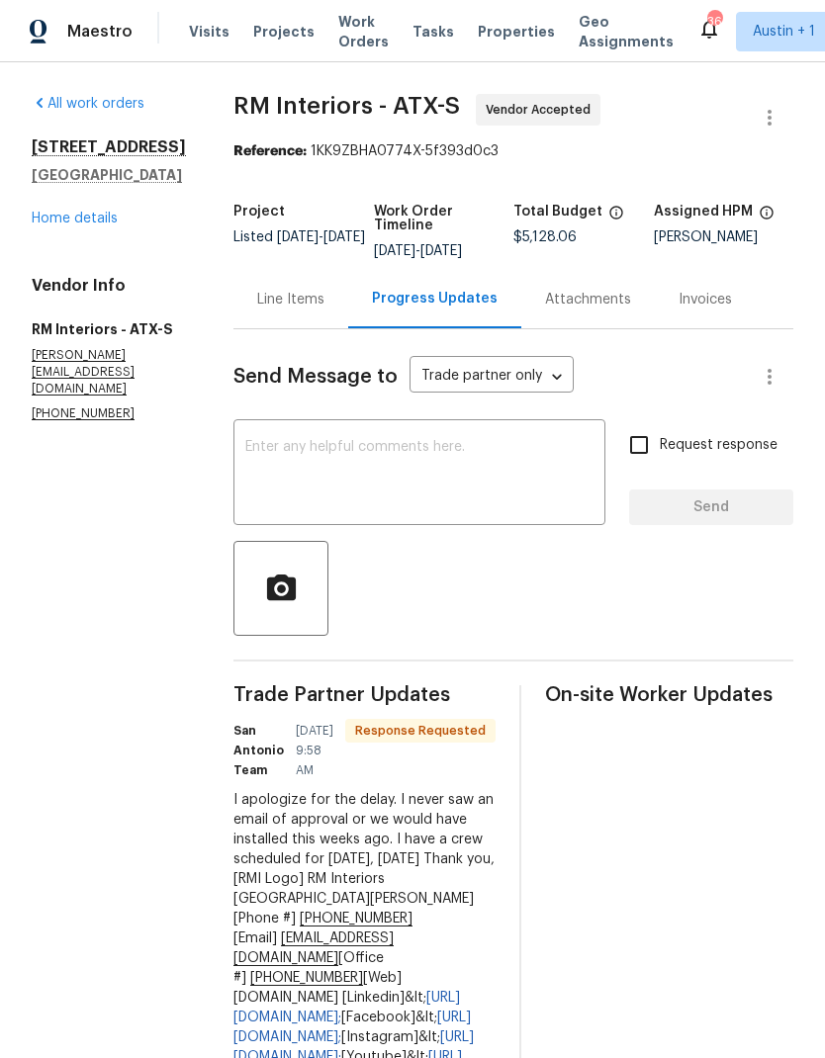
click at [113, 213] on link "Home details" at bounding box center [75, 219] width 86 height 14
